Goal: Information Seeking & Learning: Learn about a topic

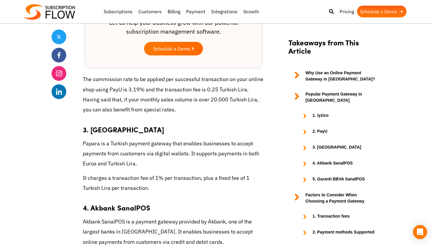
scroll to position [926, 0]
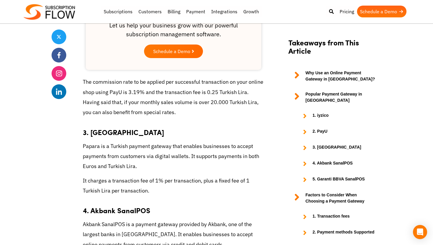
click at [201, 141] on p "Papara is a Turkish payment gateway that enables businesses to accept payments …" at bounding box center [173, 156] width 181 height 30
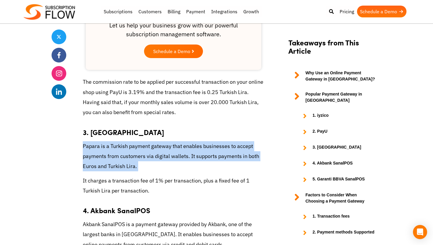
click at [201, 141] on p "Papara is a Turkish payment gateway that enables businesses to accept payments …" at bounding box center [173, 156] width 181 height 30
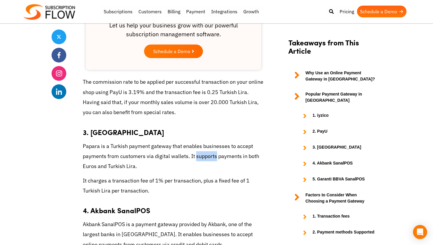
click at [201, 141] on p "Papara is a Turkish payment gateway that enables businesses to accept payments …" at bounding box center [173, 156] width 181 height 30
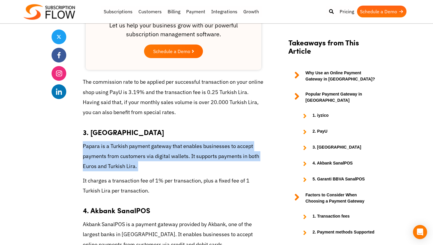
click at [201, 141] on p "Papara is a Turkish payment gateway that enables businesses to accept payments …" at bounding box center [173, 156] width 181 height 30
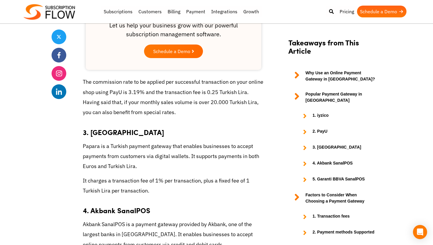
click at [184, 176] on p "It charges a transaction fee of 1% per transaction, plus a fixed fee of 1 Turki…" at bounding box center [173, 186] width 181 height 20
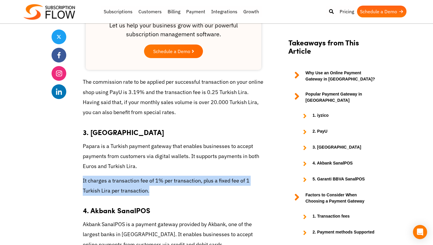
click at [184, 176] on p "It charges a transaction fee of 1% per transaction, plus a fixed fee of 1 Turki…" at bounding box center [173, 186] width 181 height 20
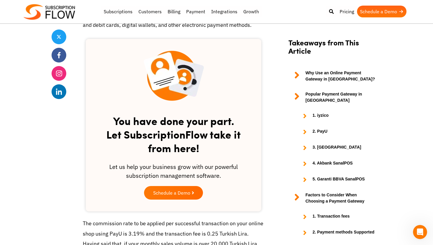
scroll to position [863, 0]
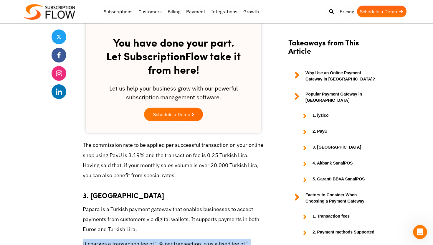
click at [334, 163] on strong "4. Akbank SanalPOS" at bounding box center [332, 163] width 40 height 7
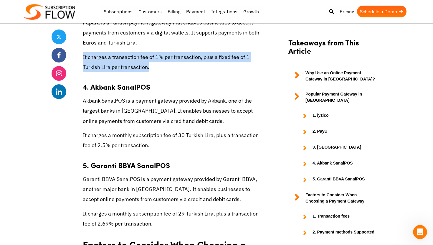
scroll to position [1052, 0]
